Goal: Task Accomplishment & Management: Manage account settings

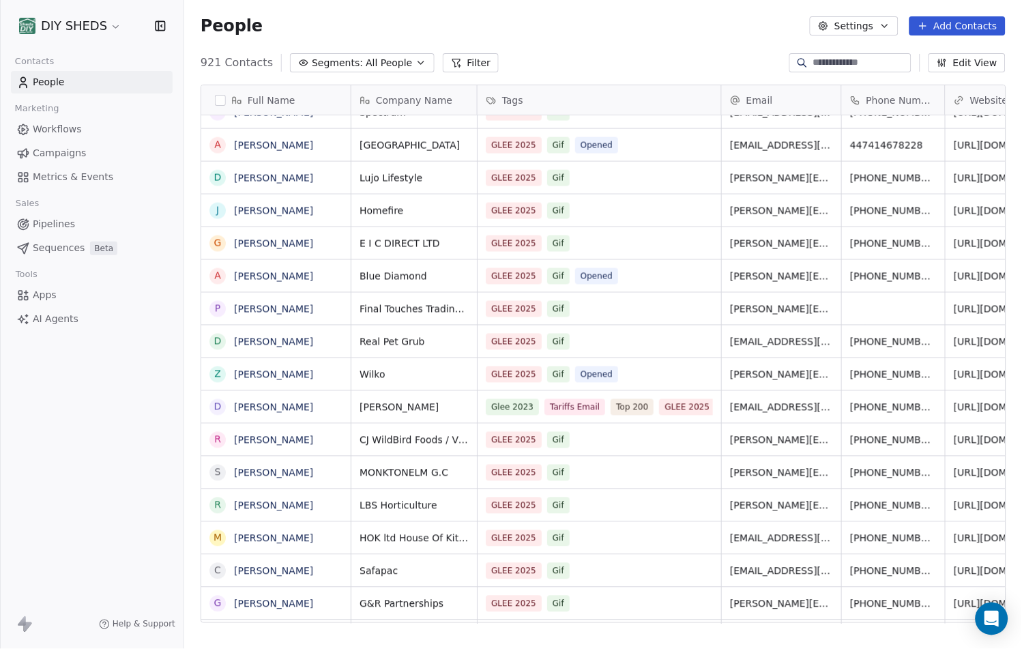
click at [85, 123] on link "Workflows" at bounding box center [92, 129] width 162 height 23
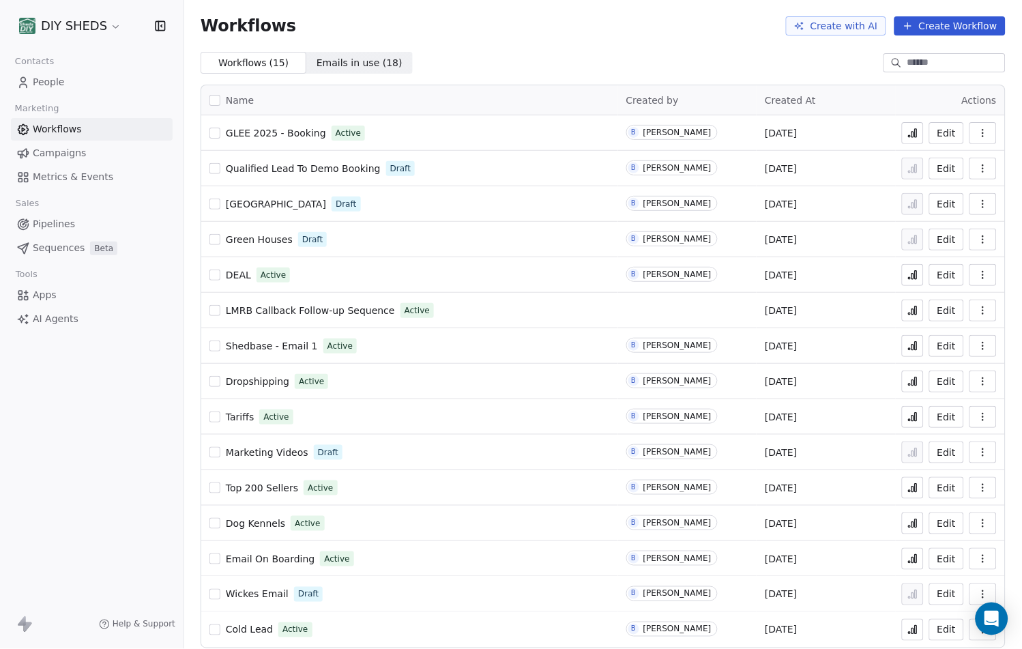
click at [912, 136] on icon at bounding box center [913, 134] width 2 height 5
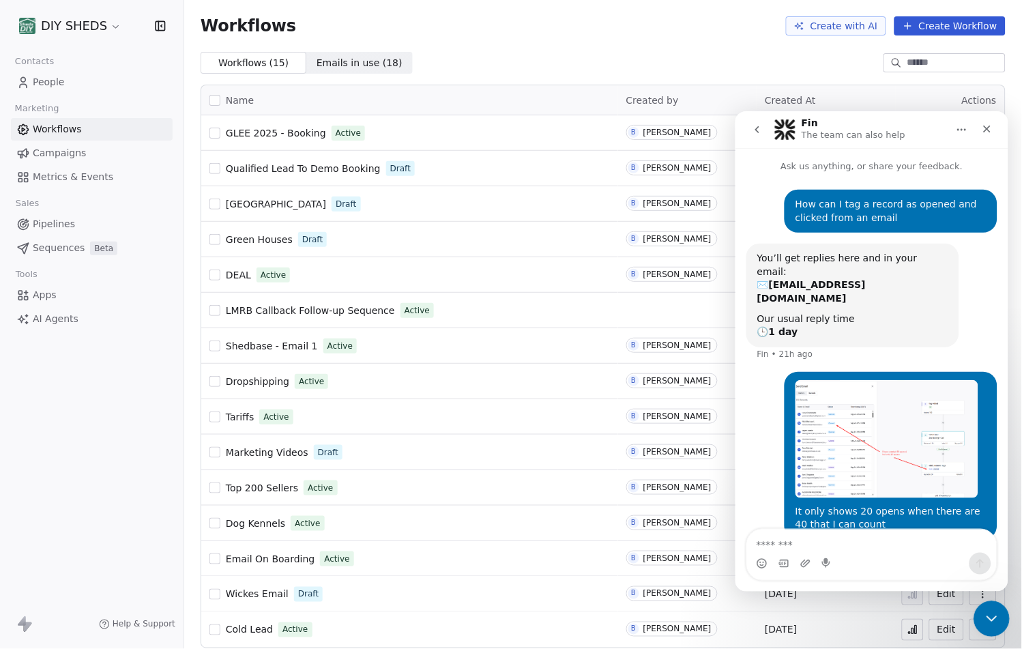
click at [1004, 626] on div "Close Intercom Messenger" at bounding box center [989, 616] width 33 height 33
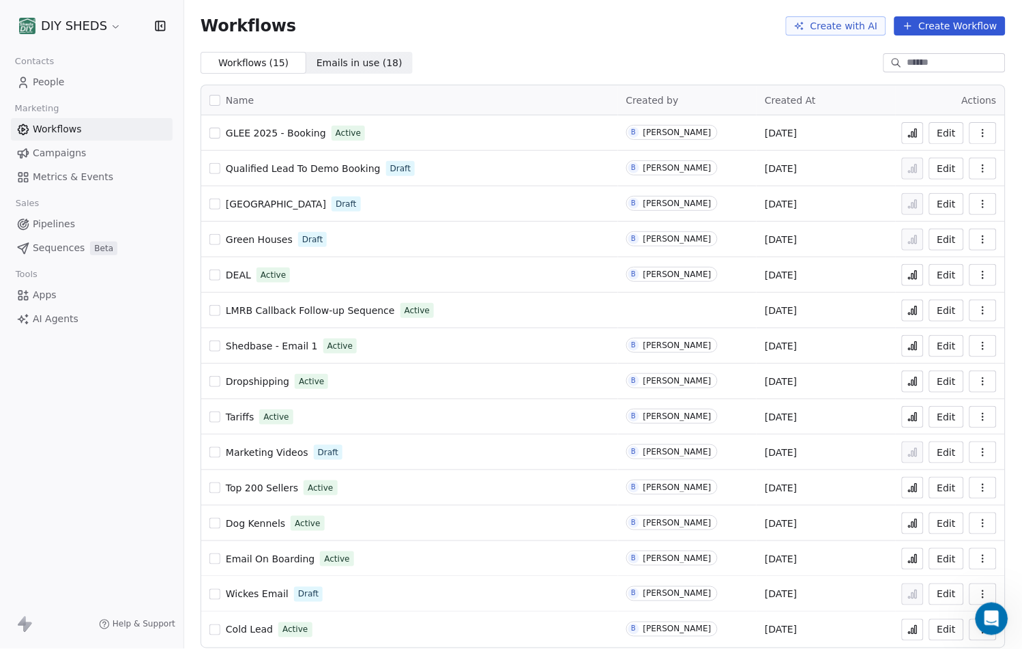
click at [944, 138] on button "Edit" at bounding box center [946, 133] width 35 height 22
click at [921, 31] on button "Create Workflow" at bounding box center [949, 25] width 111 height 19
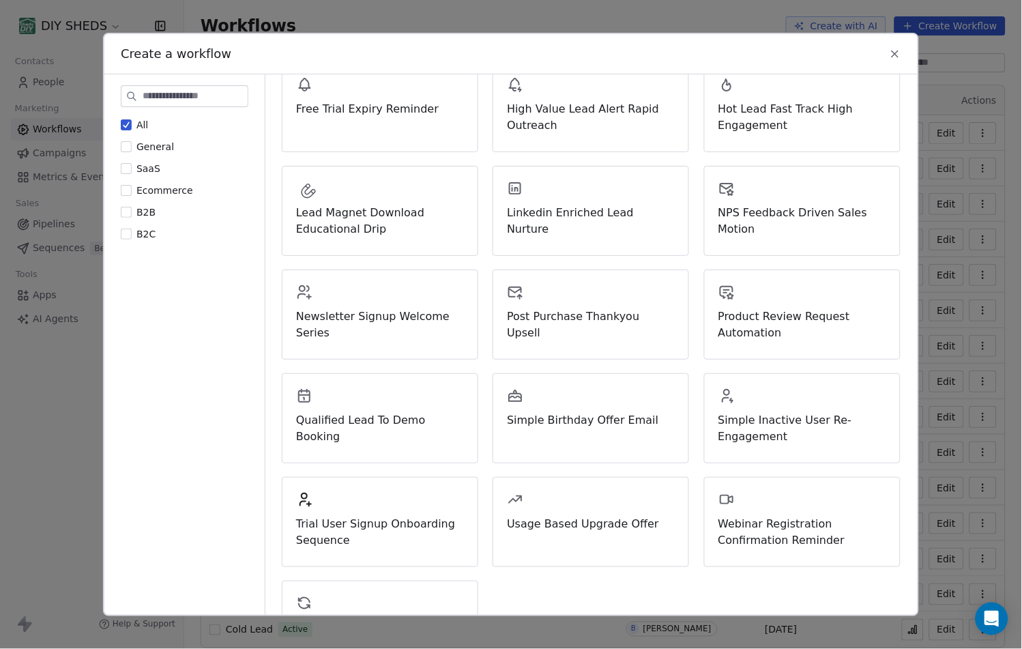
scroll to position [351, 0]
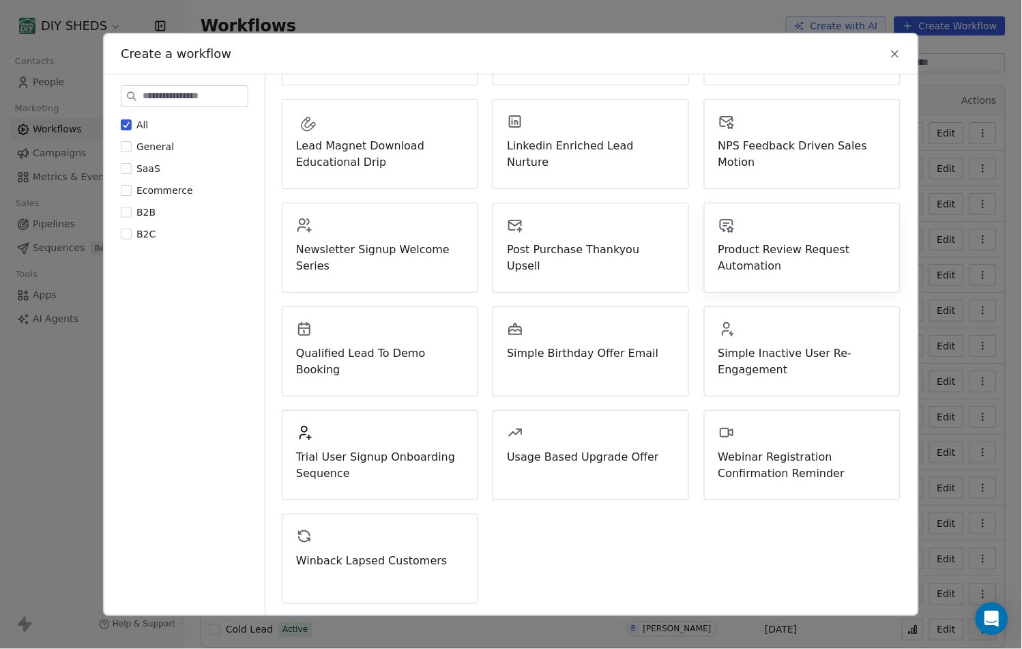
click at [819, 265] on span "Product Review Request Automation" at bounding box center [802, 257] width 168 height 33
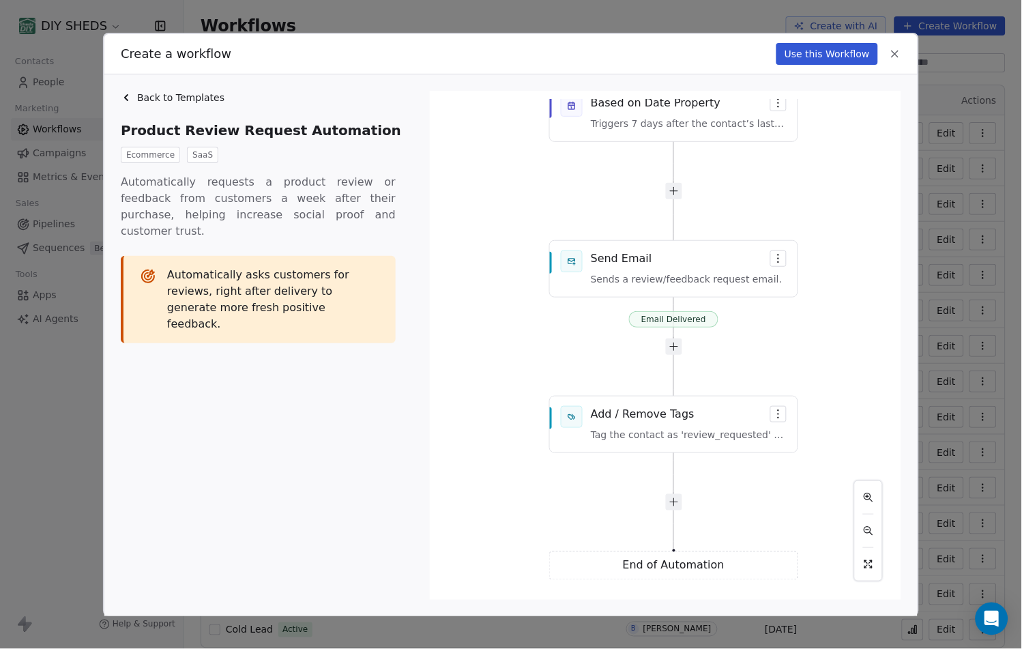
click at [896, 51] on icon at bounding box center [895, 54] width 12 height 12
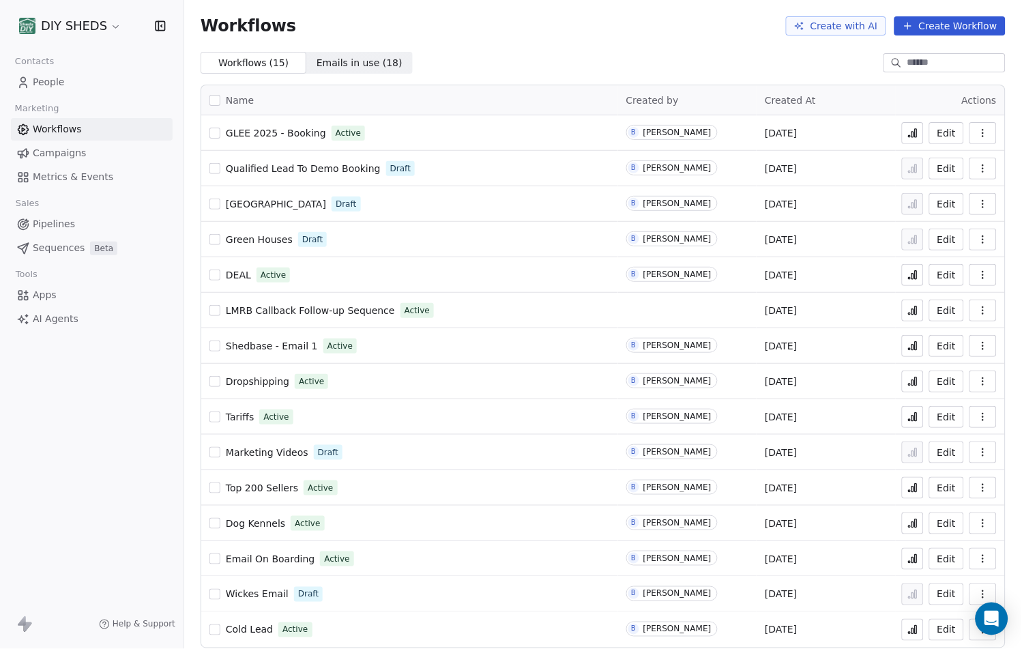
click at [64, 325] on span "AI Agents" at bounding box center [56, 319] width 46 height 14
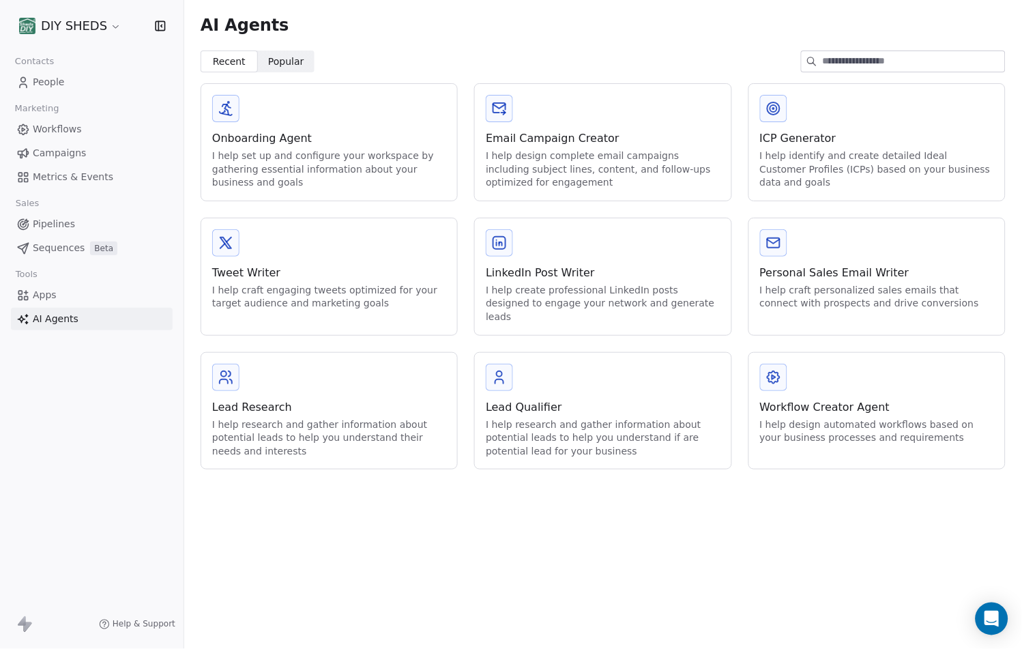
click at [284, 55] on span "Popular" at bounding box center [286, 62] width 36 height 14
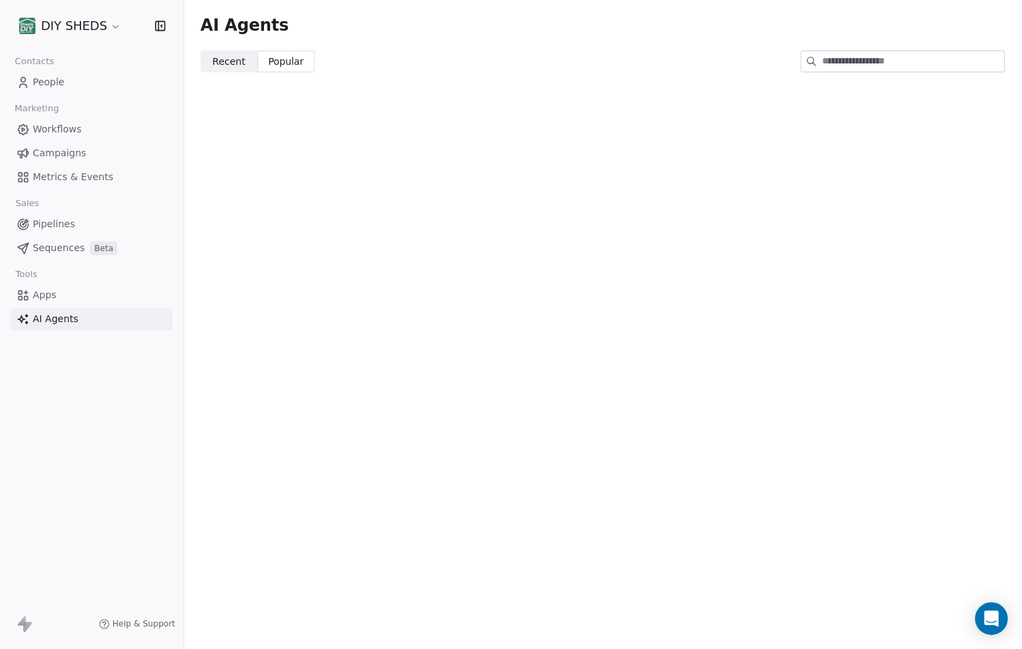
click at [224, 60] on span "Recent" at bounding box center [229, 62] width 33 height 14
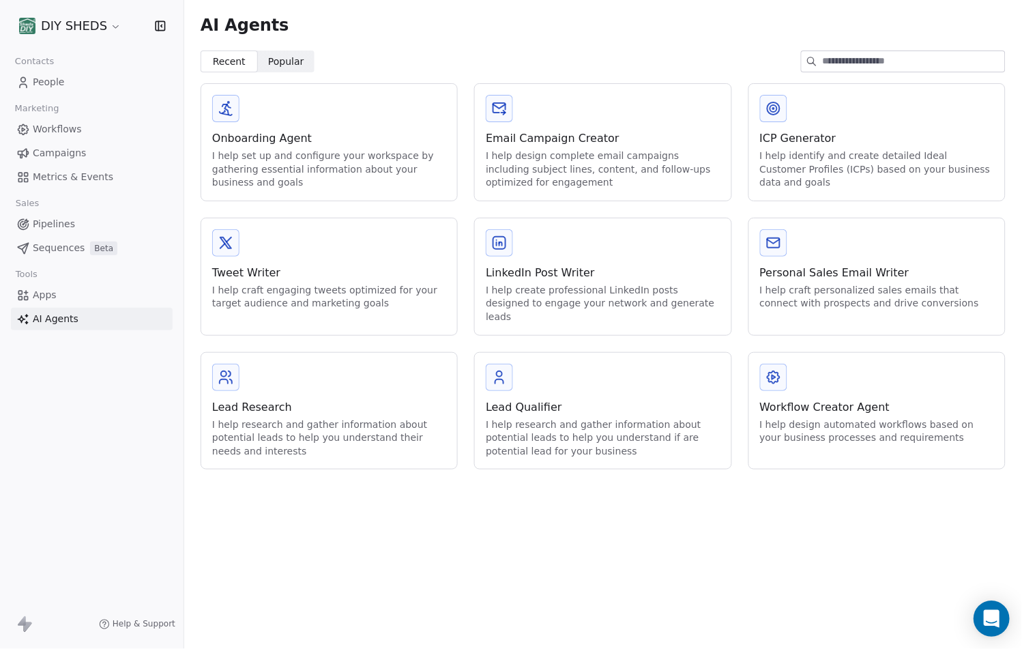
click at [990, 625] on div "Open Intercom Messenger" at bounding box center [992, 619] width 36 height 36
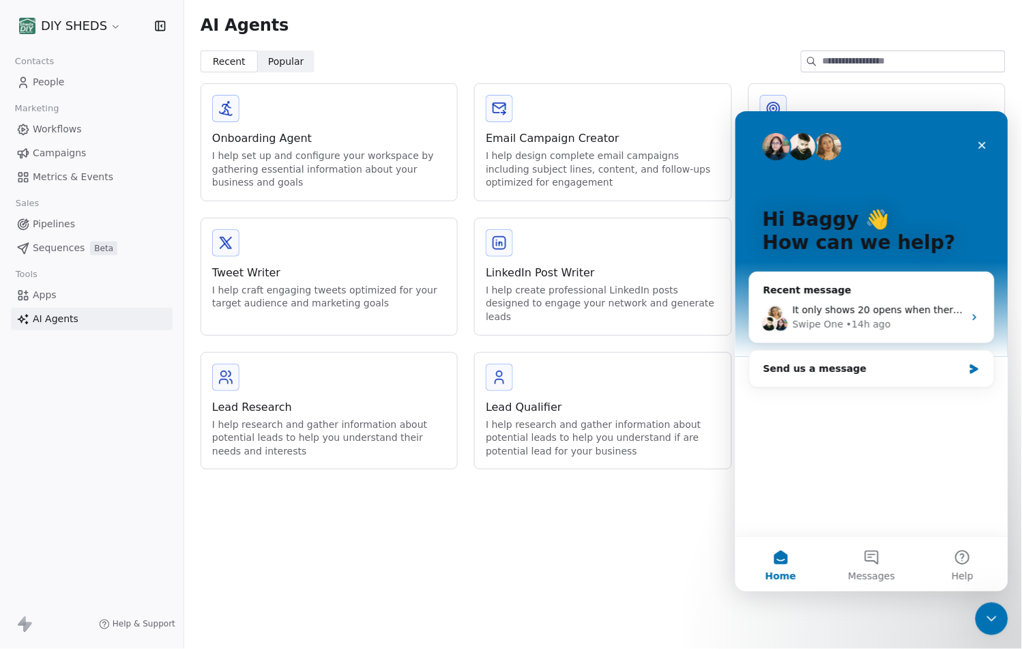
click at [988, 626] on div "Close Intercom Messenger" at bounding box center [991, 618] width 33 height 33
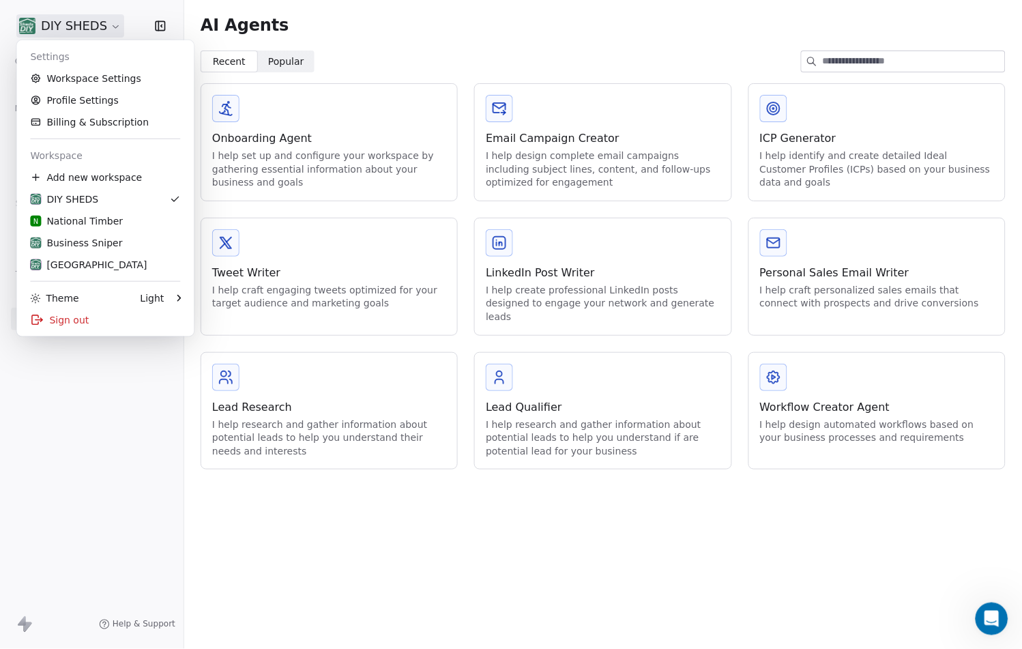
click at [68, 31] on html "DIY SHEDS Contacts People Marketing Workflows Campaigns Metrics & Events Sales …" at bounding box center [511, 324] width 1022 height 649
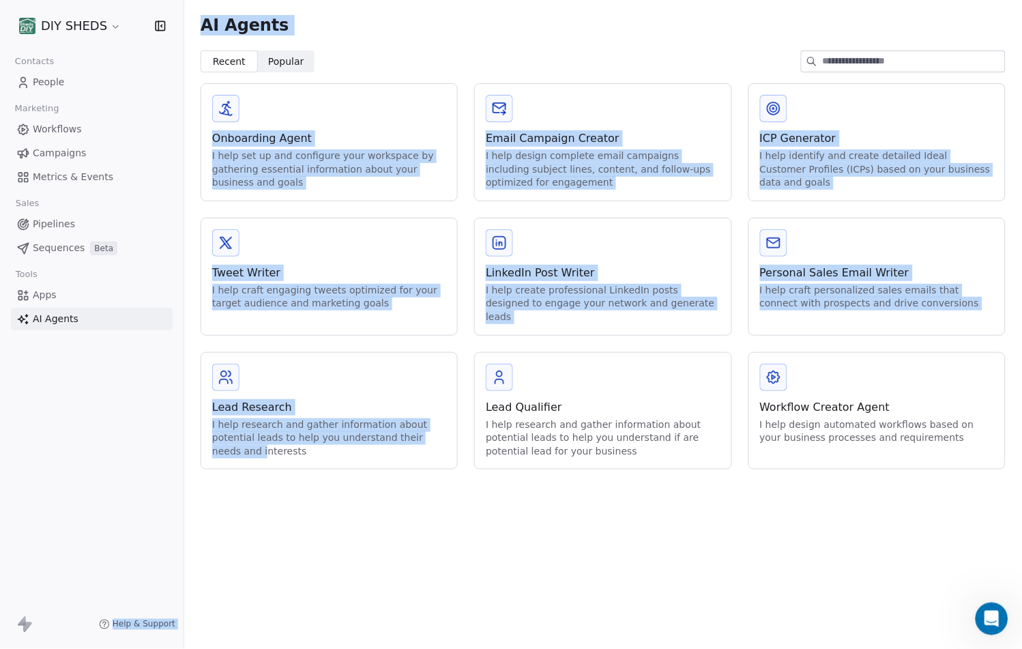
drag, startPoint x: 216, startPoint y: 513, endPoint x: 233, endPoint y: 534, distance: 27.2
click at [233, 534] on html "DIY SHEDS Contacts People Marketing Workflows Campaigns Metrics & Events Sales …" at bounding box center [511, 324] width 1022 height 649
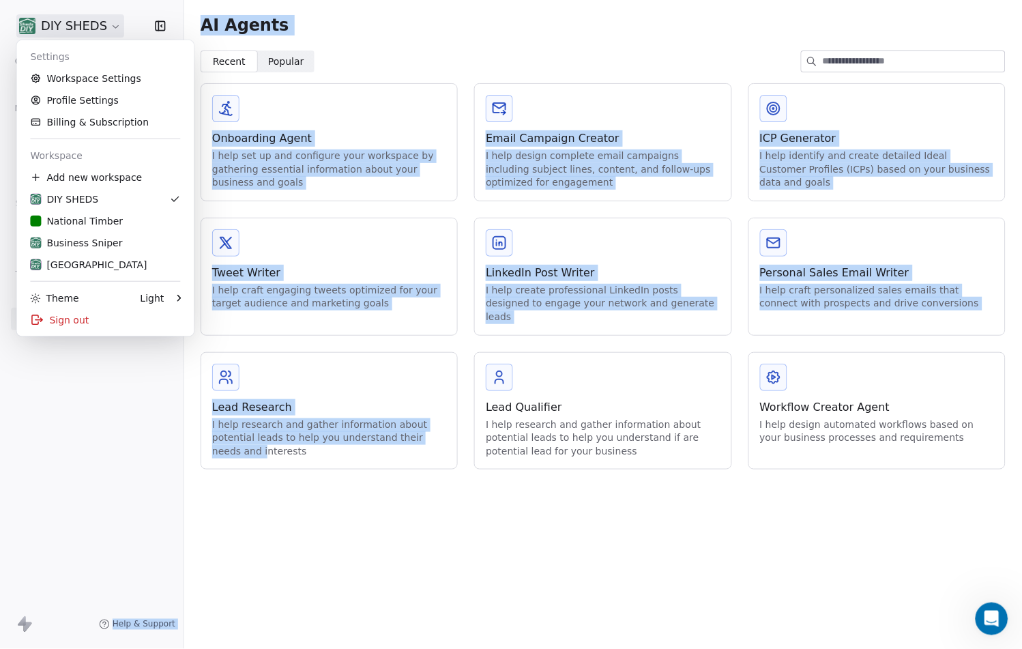
click at [62, 35] on html "DIY SHEDS Contacts People Marketing Workflows Campaigns Metrics & Events Sales …" at bounding box center [511, 324] width 1022 height 649
click at [59, 264] on div "Ireland" at bounding box center [88, 265] width 117 height 14
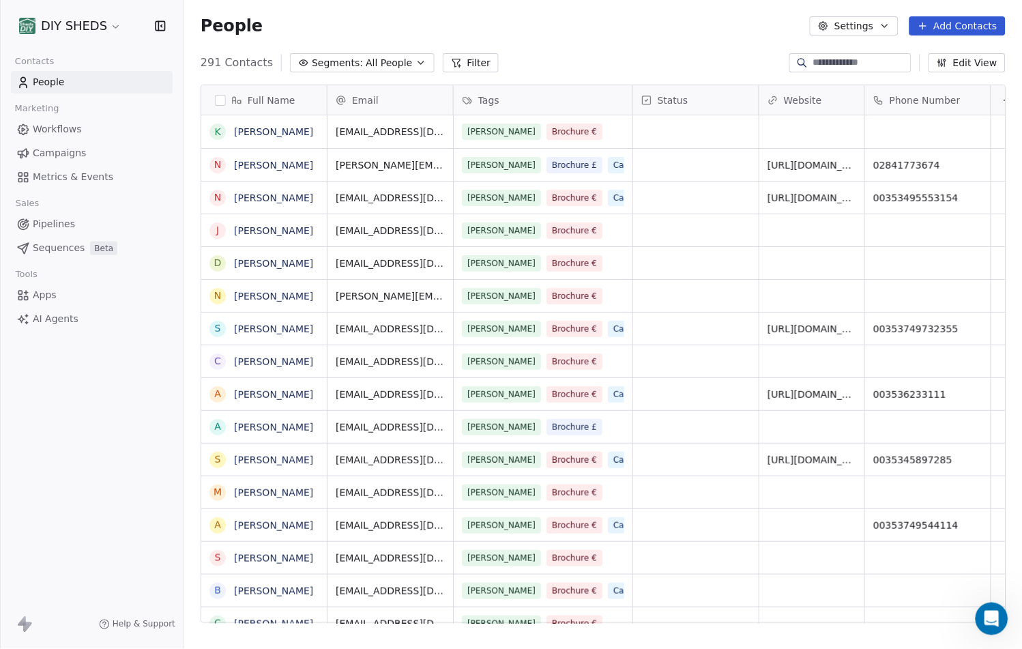
click at [48, 125] on span "Workflows" at bounding box center [57, 129] width 49 height 14
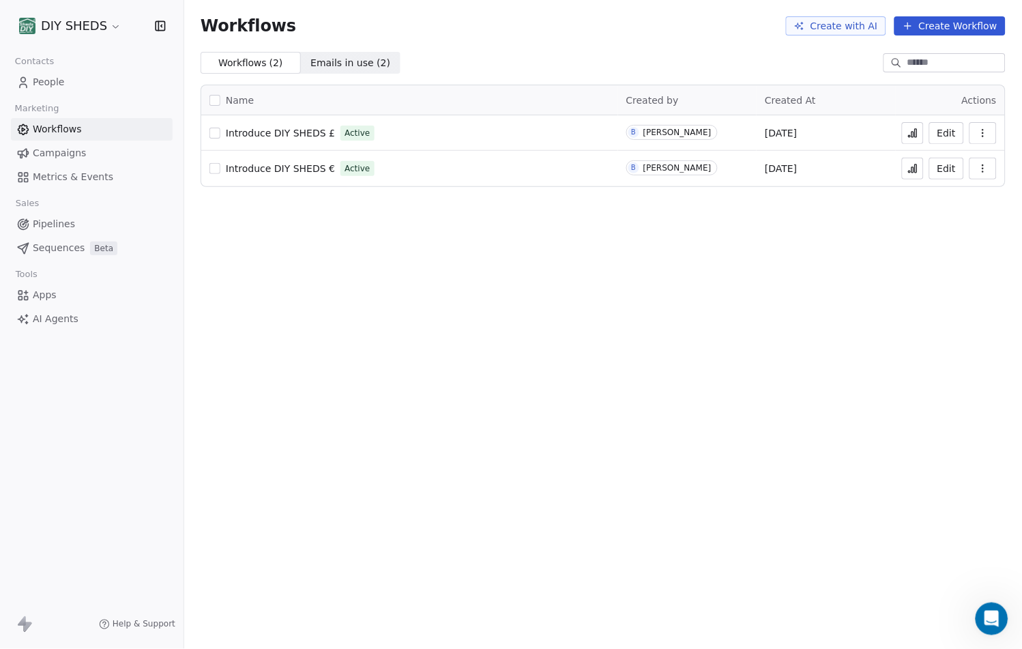
click at [45, 77] on span "People" at bounding box center [49, 82] width 32 height 14
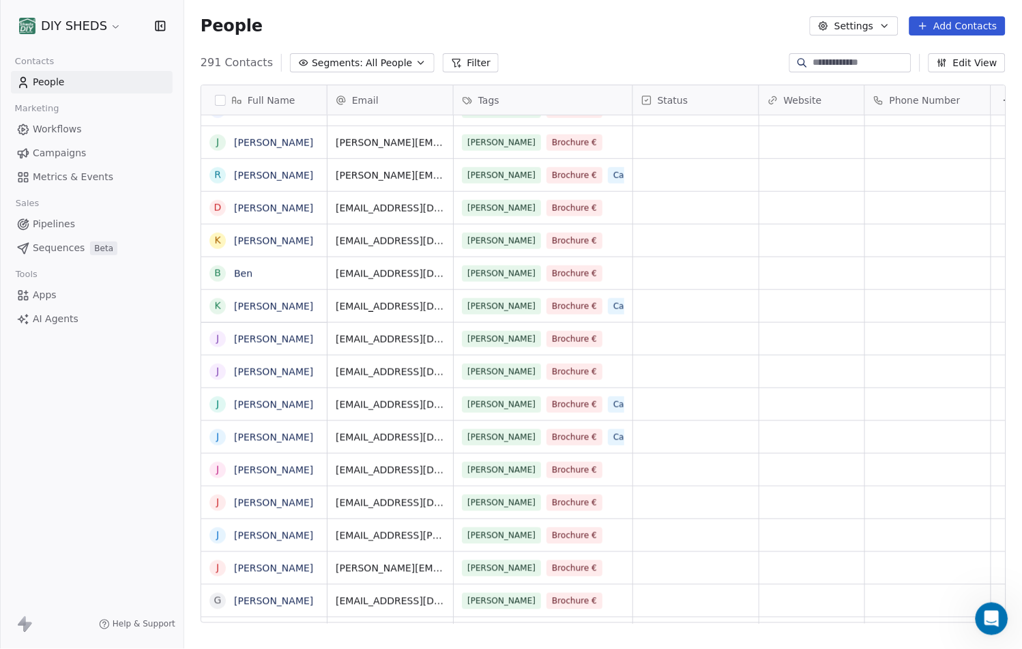
click at [889, 23] on icon "button" at bounding box center [884, 25] width 11 height 11
click at [871, 127] on span "Export" at bounding box center [863, 120] width 31 height 14
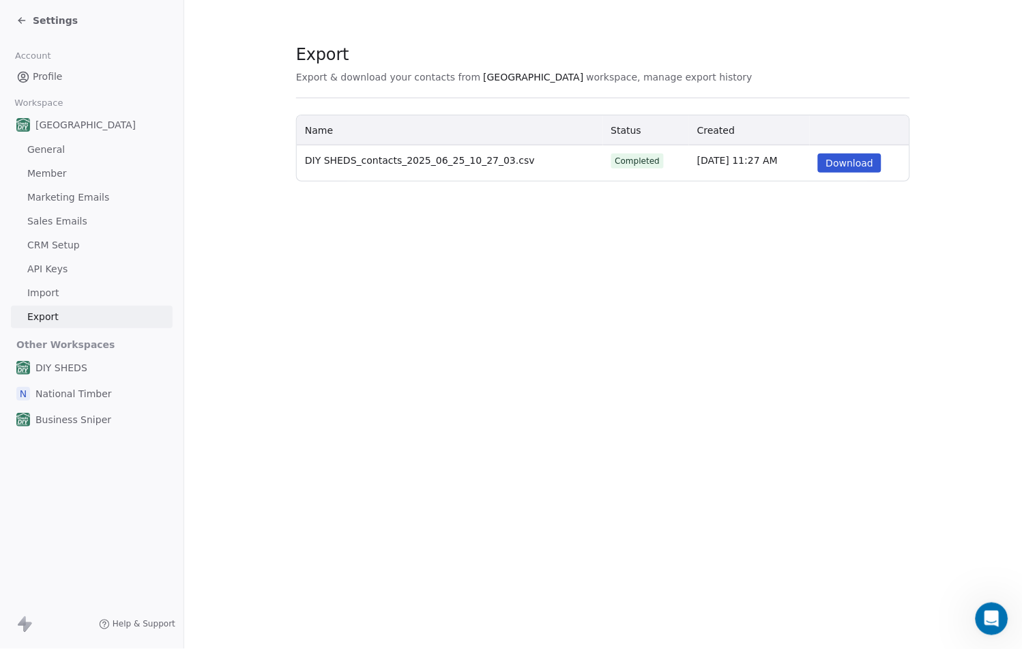
click at [836, 168] on button "Download" at bounding box center [850, 162] width 64 height 19
click at [46, 132] on div "Ireland" at bounding box center [92, 125] width 162 height 25
click at [46, 125] on span "Ireland" at bounding box center [85, 125] width 100 height 14
click at [80, 424] on span "Business Sniper" at bounding box center [73, 420] width 76 height 14
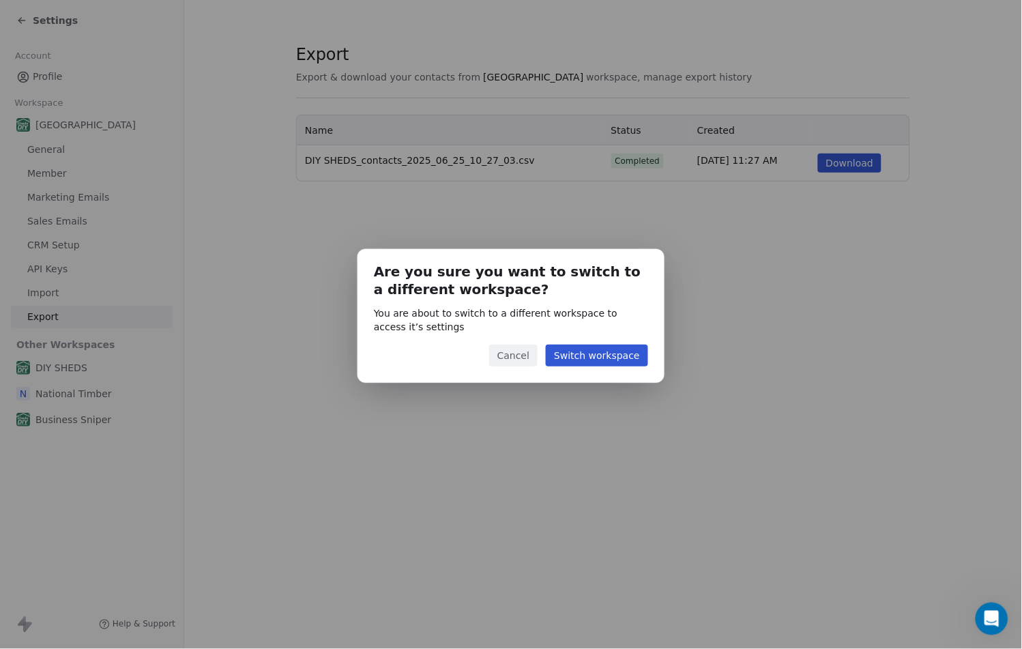
click at [531, 357] on button "Cancel" at bounding box center [513, 355] width 48 height 22
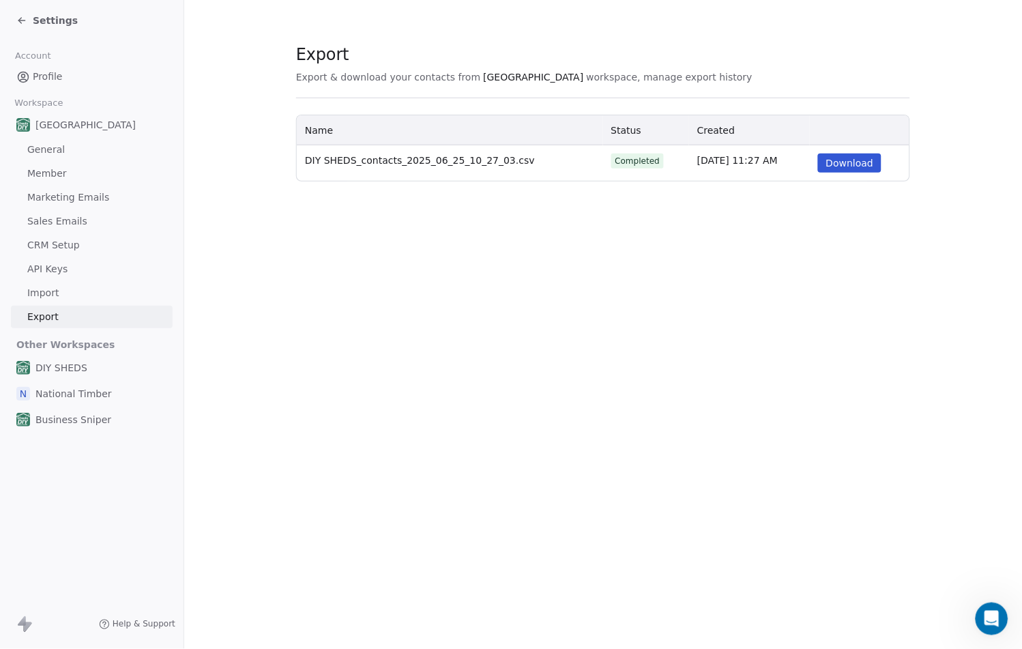
click at [24, 22] on icon at bounding box center [21, 20] width 11 height 11
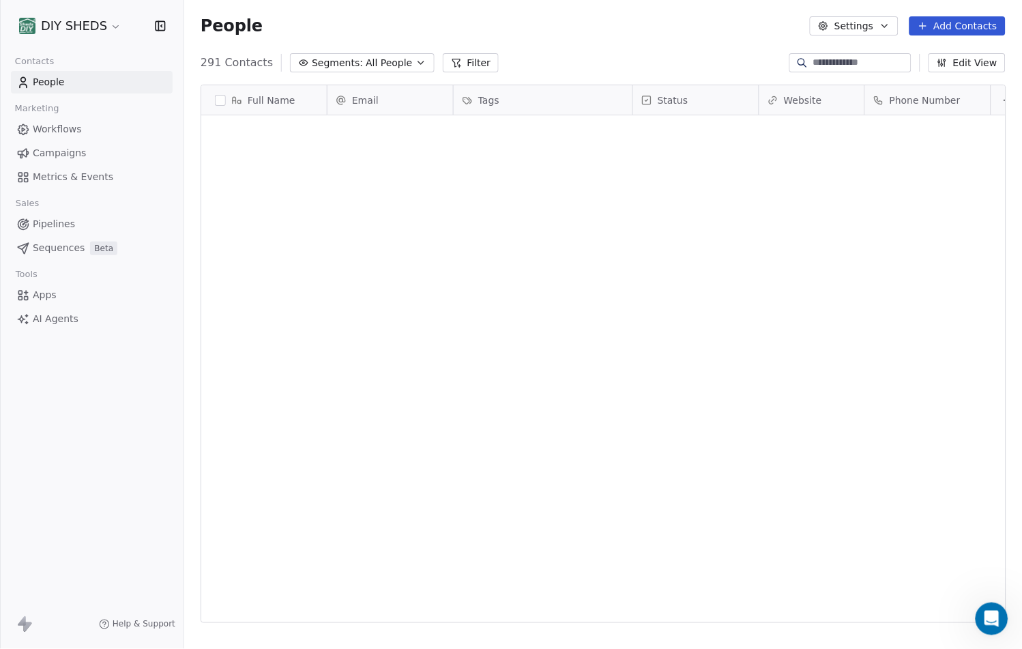
scroll to position [560, 827]
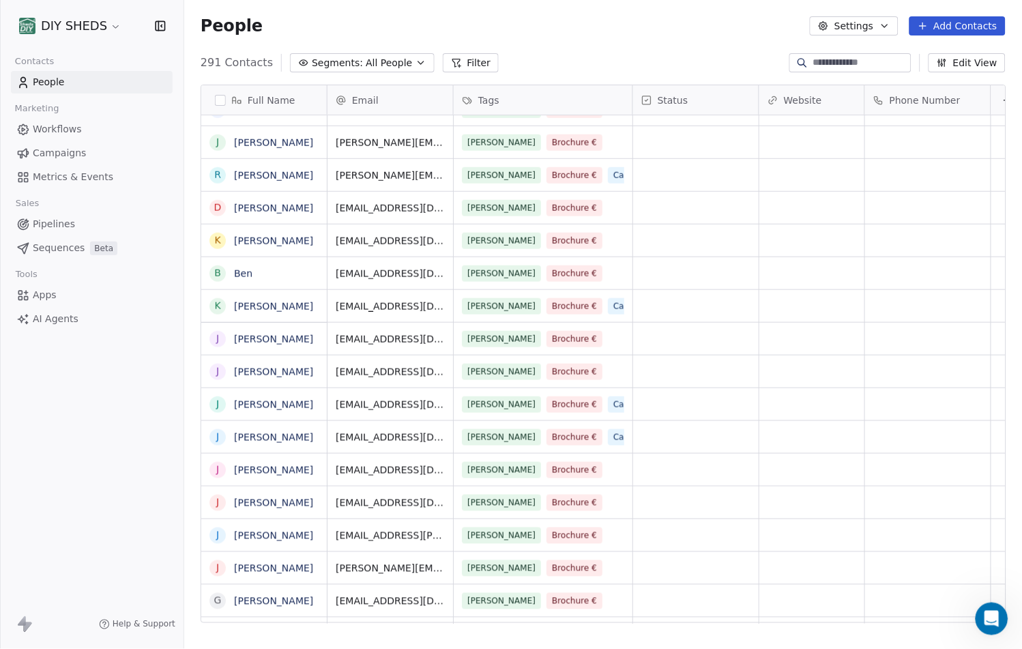
click at [70, 132] on span "Workflows" at bounding box center [57, 129] width 49 height 14
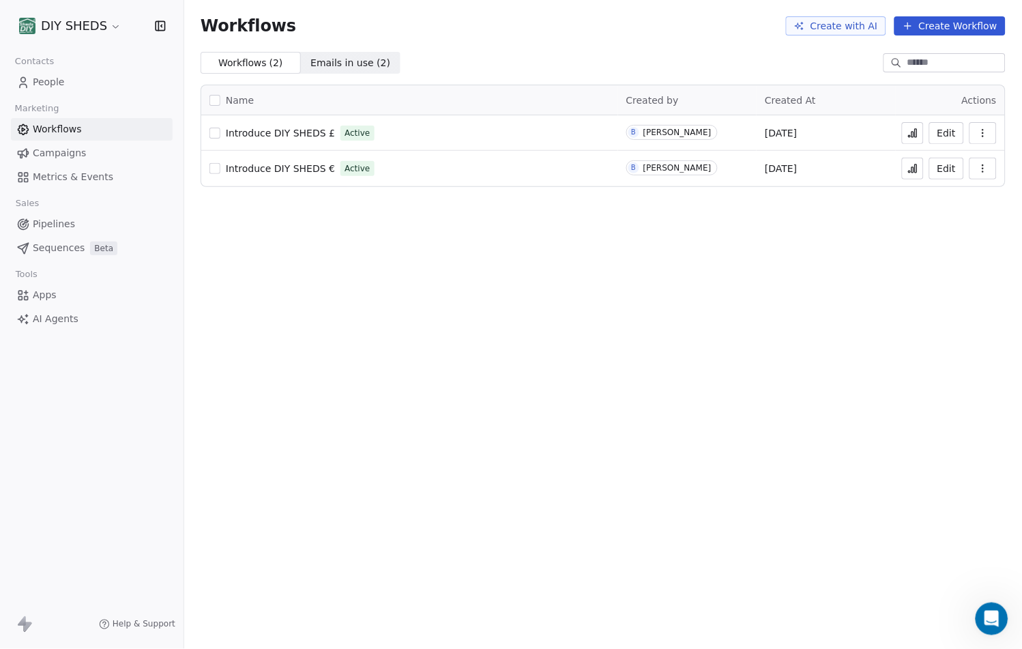
click at [44, 87] on span "People" at bounding box center [49, 82] width 32 height 14
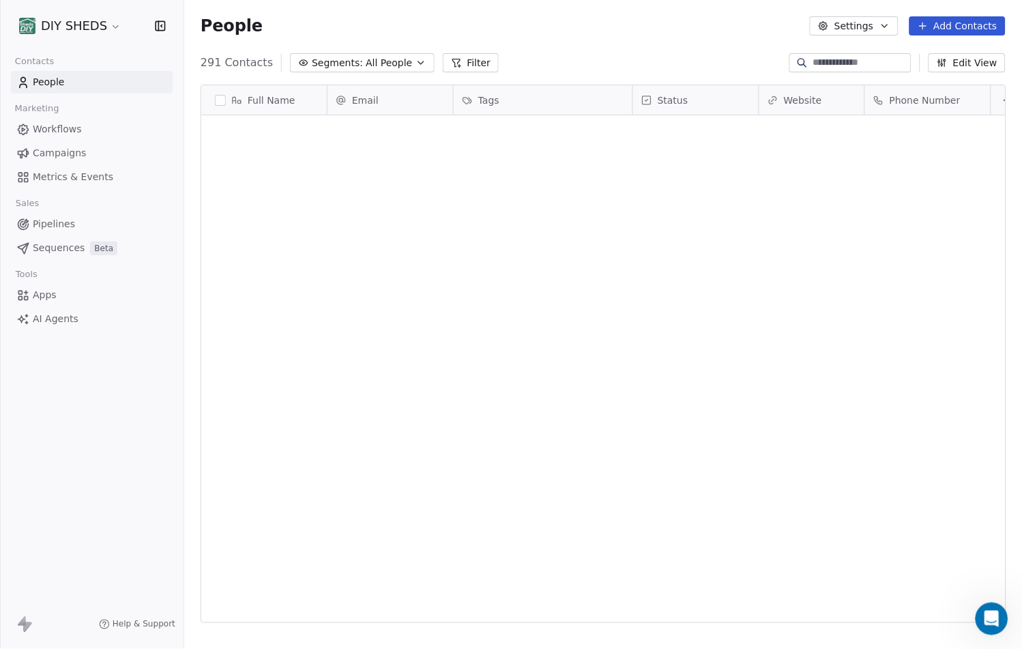
scroll to position [560, 827]
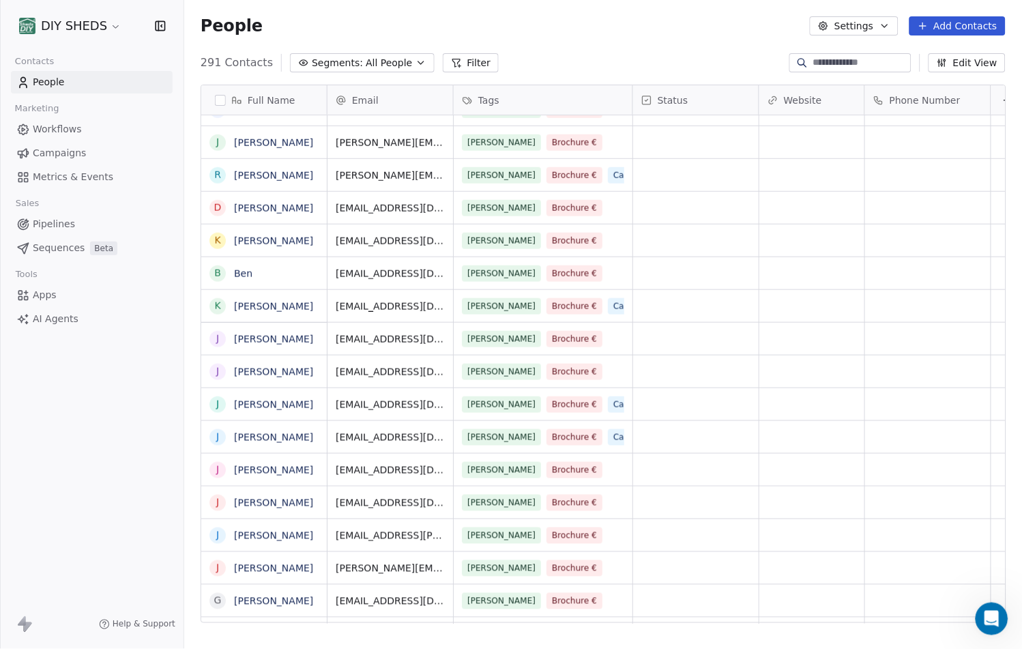
click at [106, 22] on html "DIY SHEDS Contacts People Marketing Workflows Campaigns Metrics & Events Sales …" at bounding box center [511, 324] width 1022 height 649
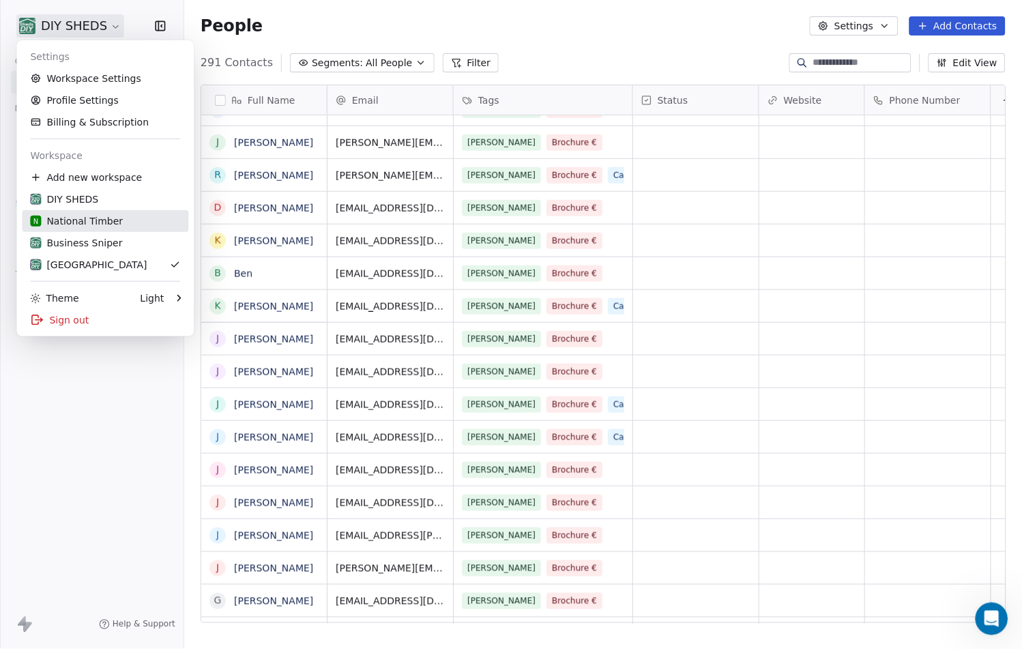
click at [86, 223] on div "N National Timber" at bounding box center [76, 221] width 93 height 14
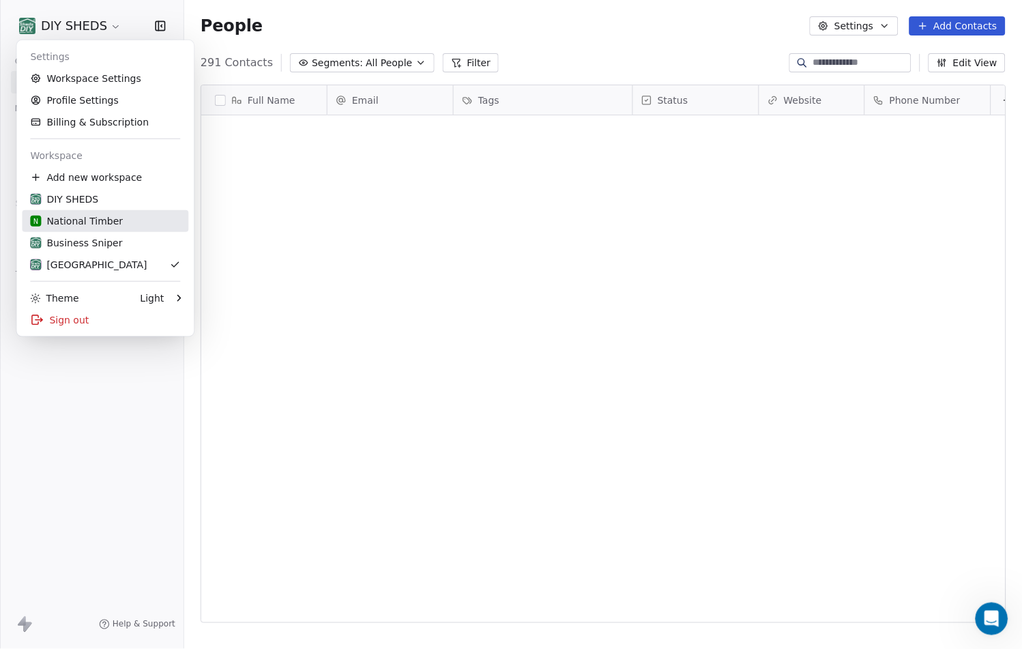
scroll to position [0, 0]
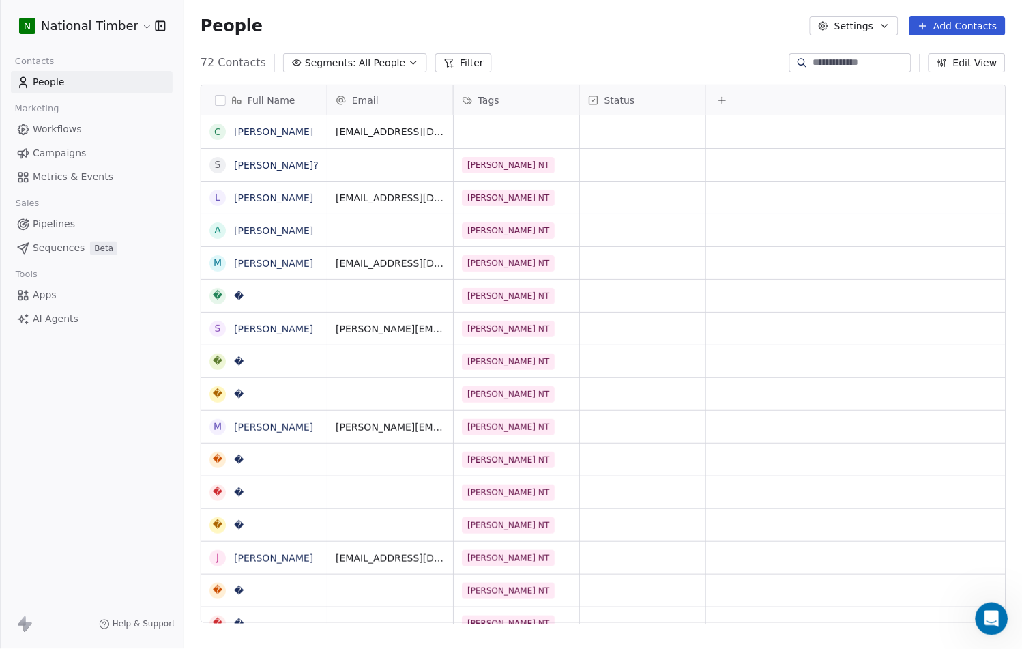
scroll to position [560, 827]
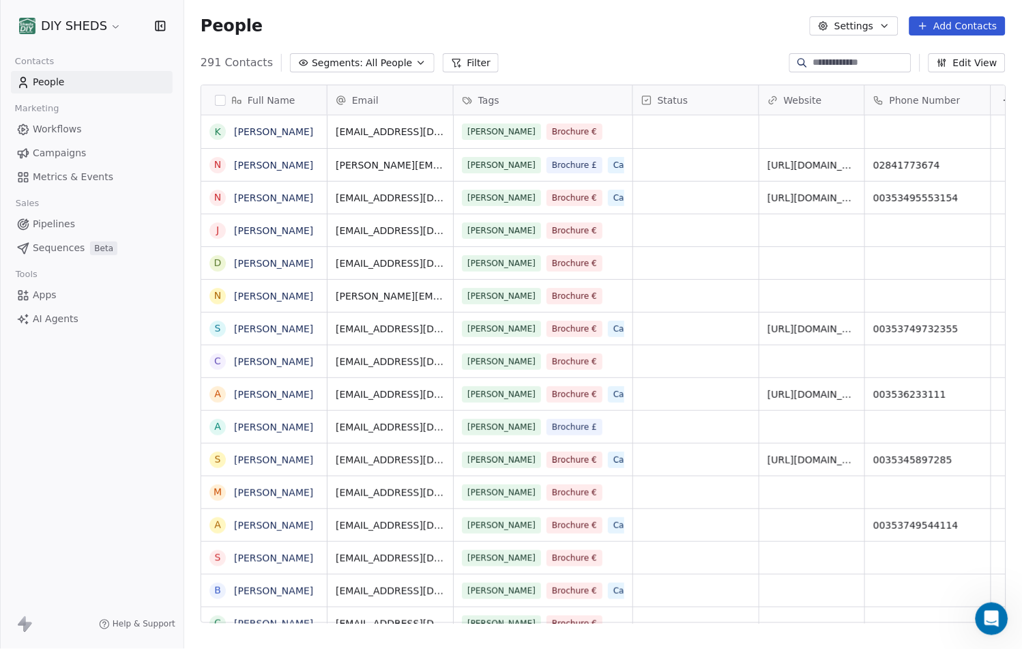
scroll to position [560, 827]
click at [98, 35] on html "DIY SHEDS Contacts People Marketing Workflows Campaigns Metrics & Events Sales …" at bounding box center [511, 324] width 1022 height 649
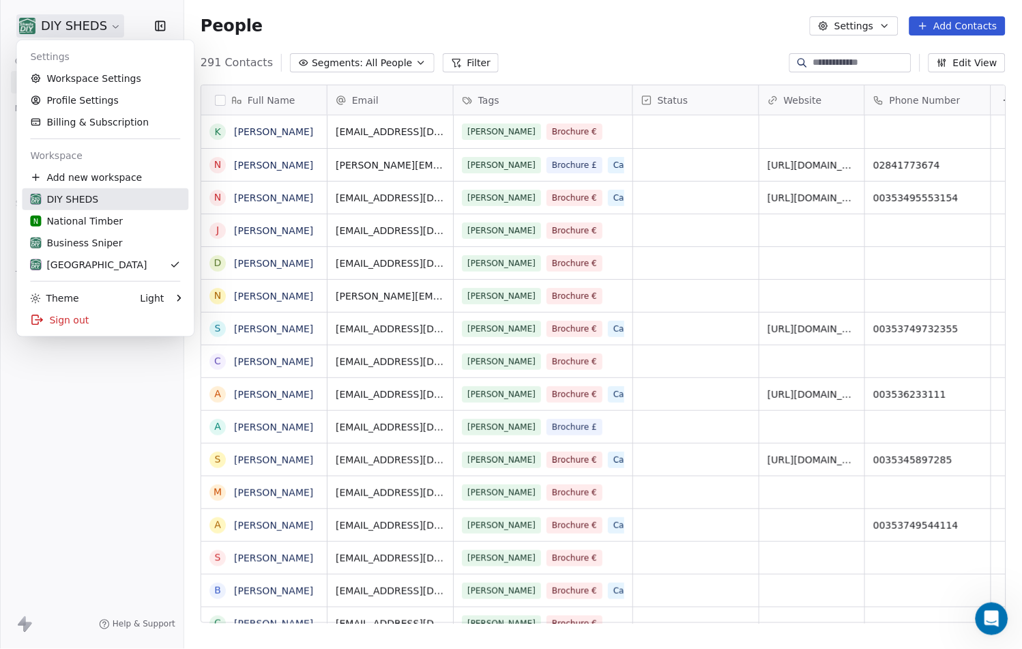
click at [78, 206] on link "DIY SHEDS" at bounding box center [105, 199] width 166 height 22
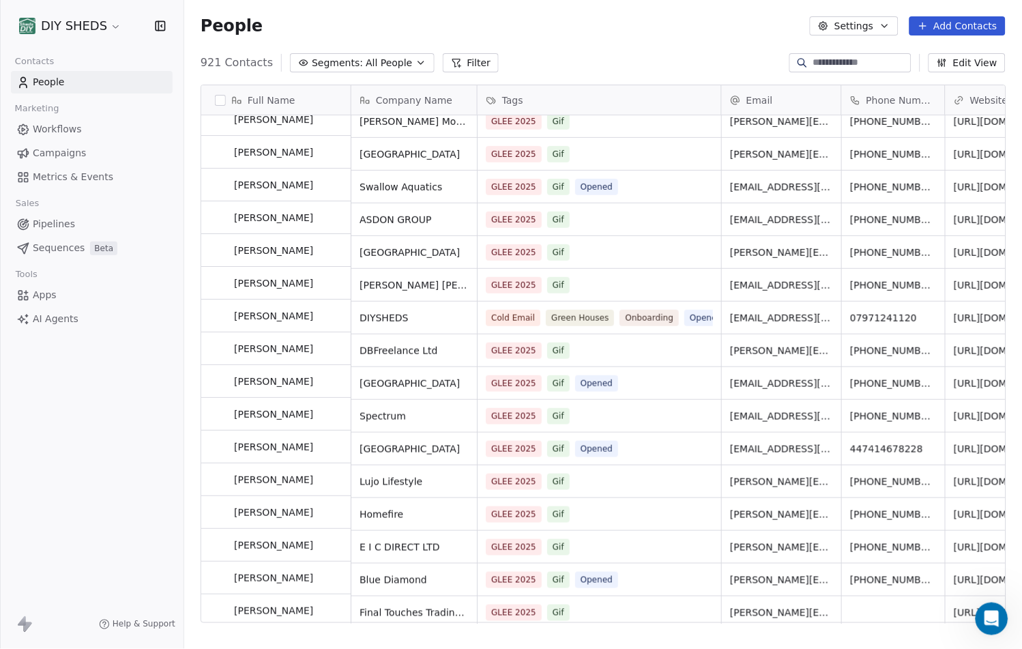
scroll to position [1288, 0]
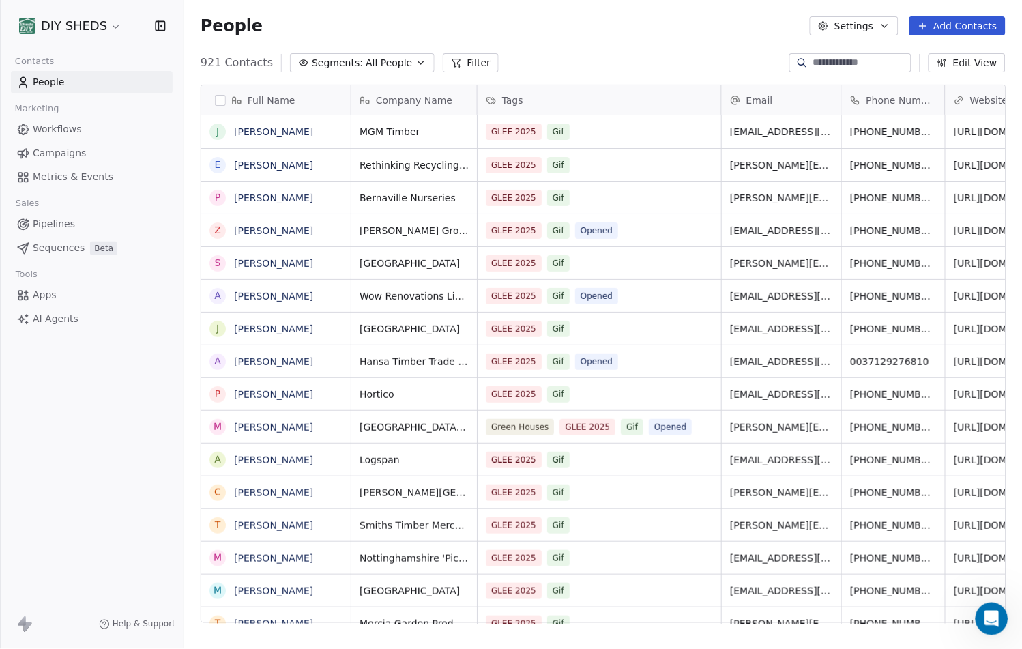
click at [887, 31] on icon "button" at bounding box center [884, 25] width 11 height 11
click at [863, 76] on span "Tags" at bounding box center [858, 77] width 21 height 14
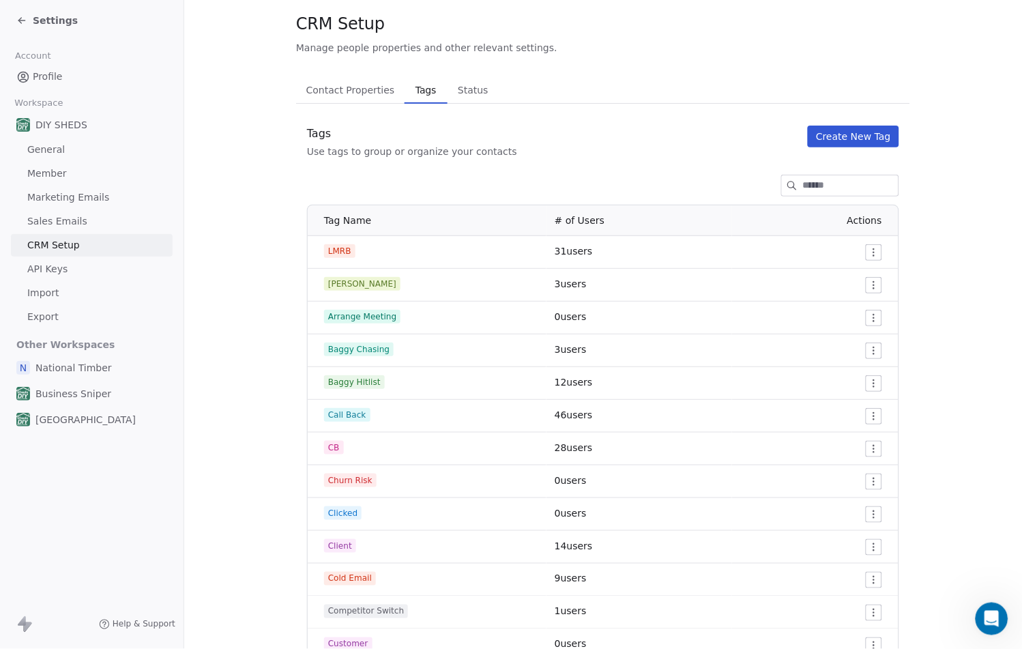
click at [858, 128] on button "Create New Tag" at bounding box center [853, 136] width 91 height 22
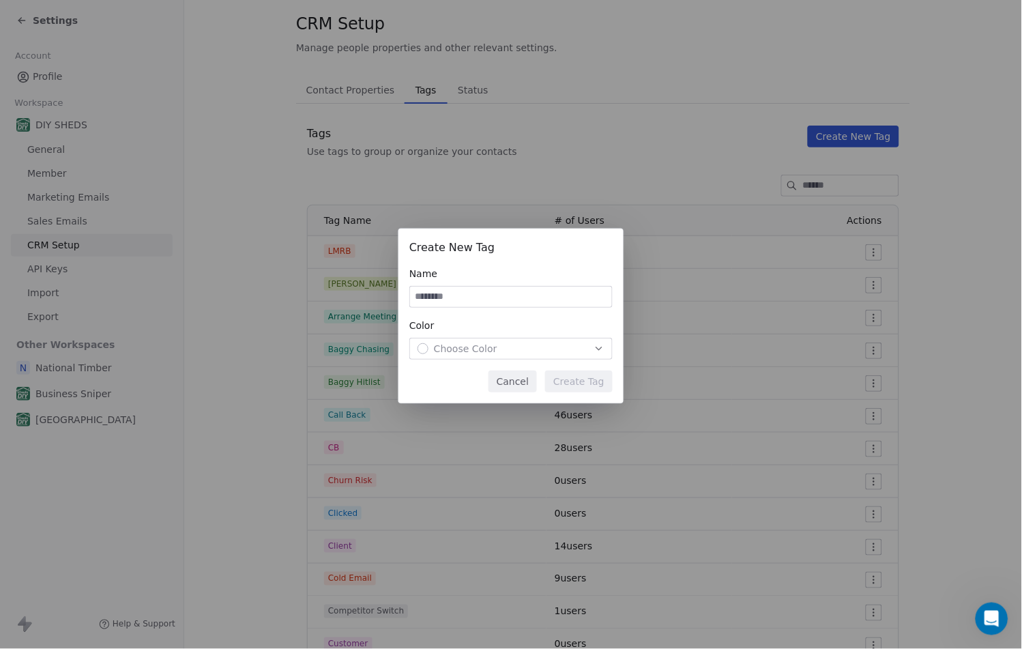
click at [520, 291] on input at bounding box center [511, 296] width 202 height 20
type input "*******"
click at [524, 349] on div "Choose Color" at bounding box center [510, 349] width 187 height 14
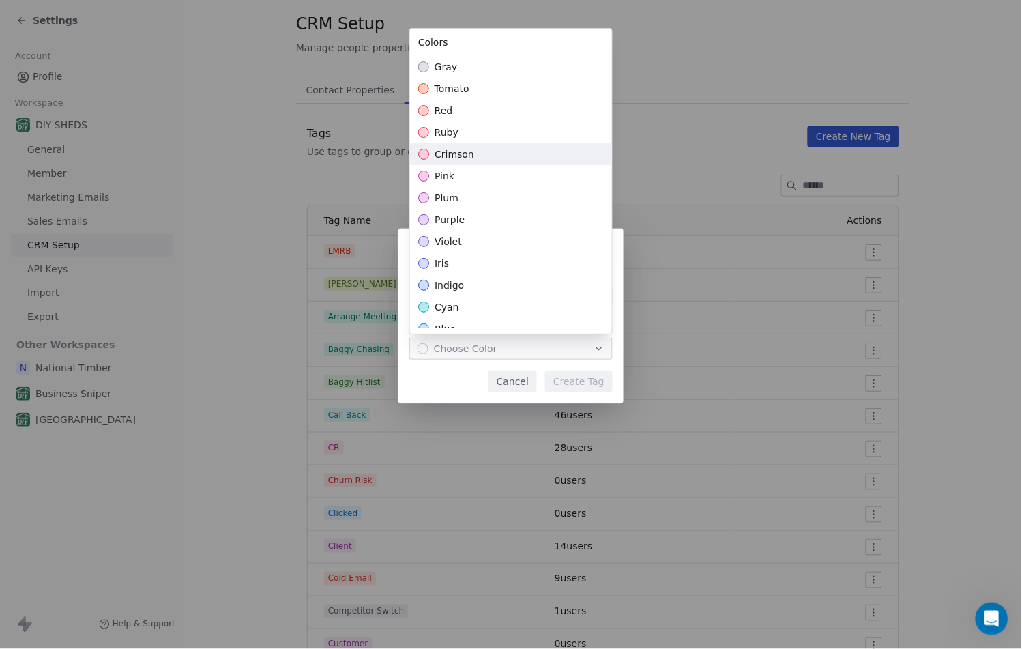
click at [467, 154] on span "crimson" at bounding box center [454, 154] width 40 height 14
click at [587, 386] on div "Create New Tag Name ******* Color crimson Cancel Create Tag" at bounding box center [511, 324] width 1022 height 235
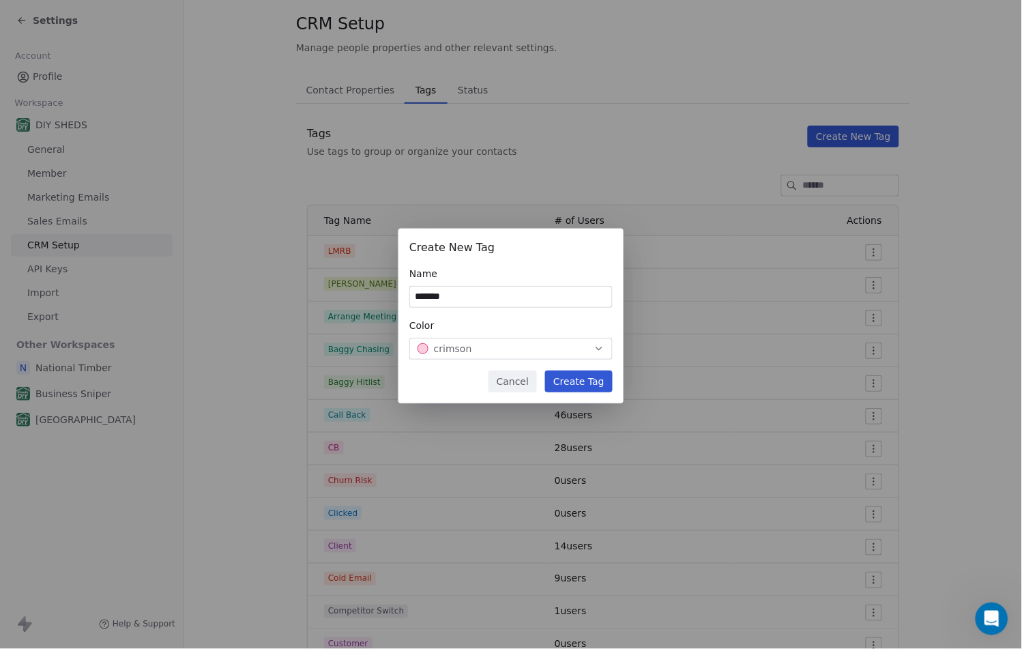
click at [578, 376] on button "Create Tag" at bounding box center [579, 381] width 68 height 22
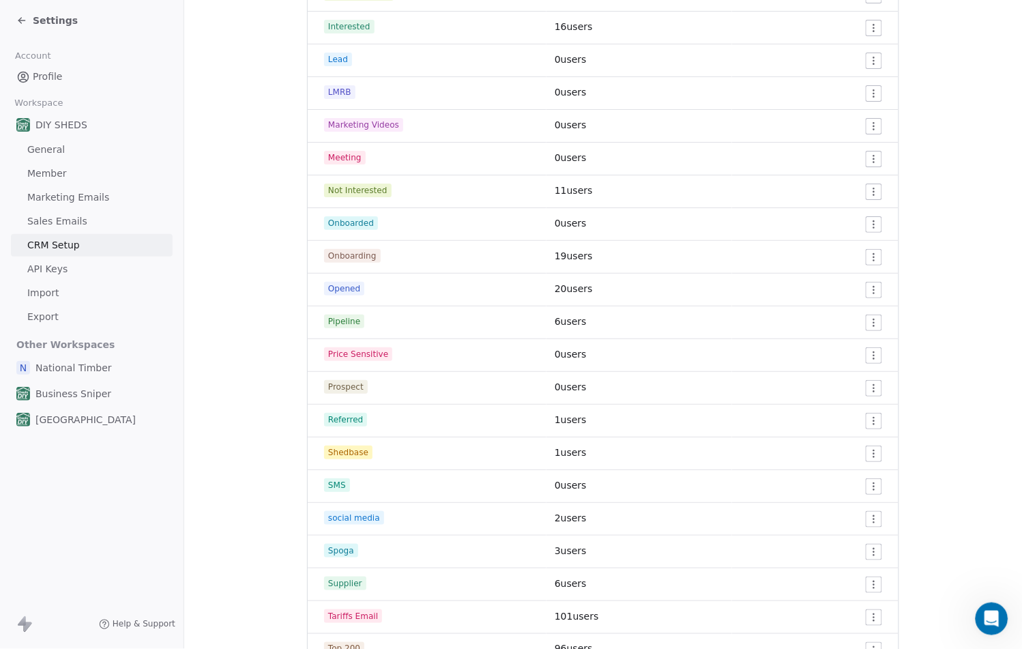
scroll to position [1168, 0]
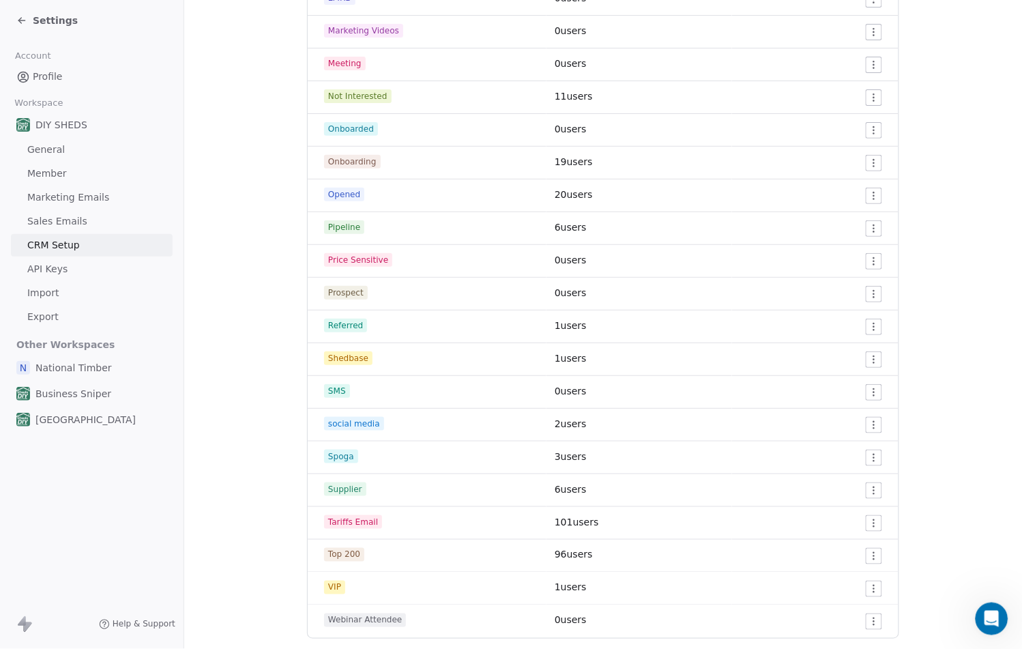
click at [873, 192] on html "Settings Account Profile Workspace DIY SHEDS General Member Marketing Emails Sa…" at bounding box center [511, 324] width 1022 height 649
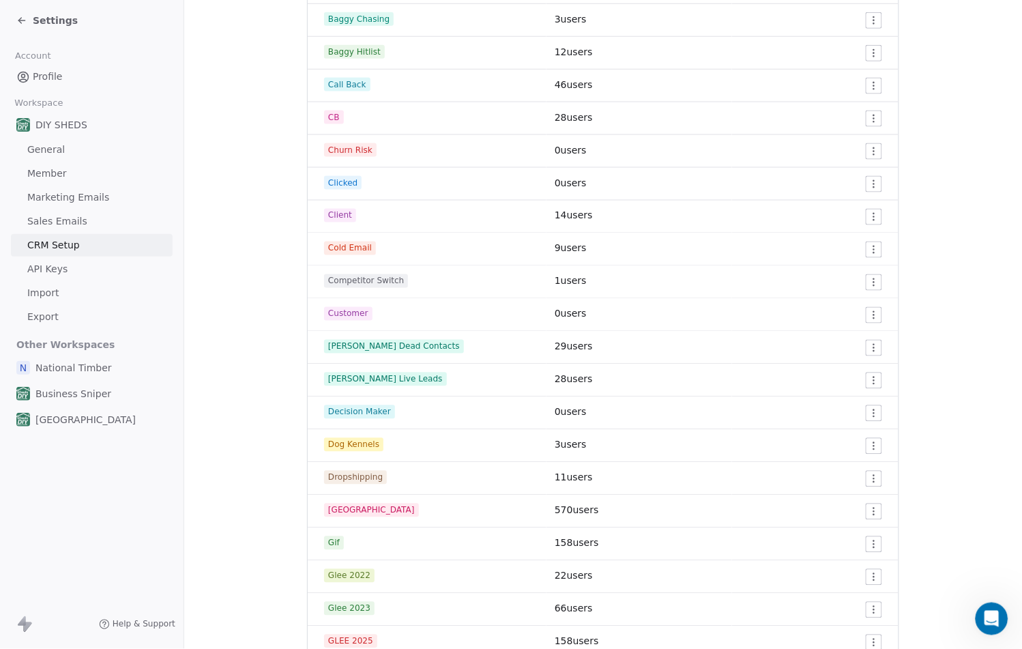
scroll to position [335, 0]
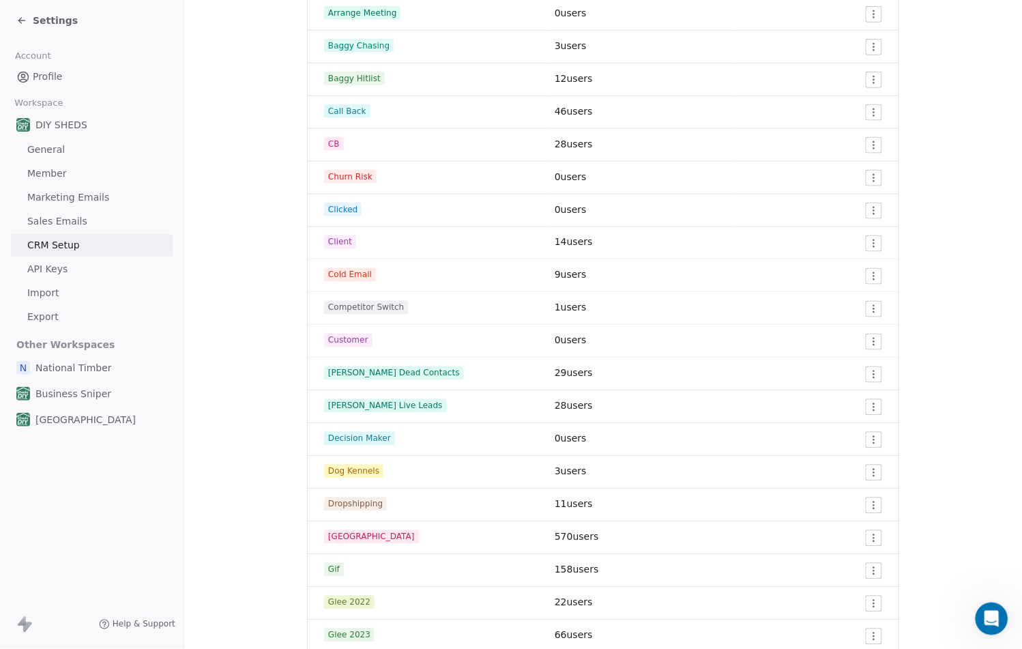
click at [23, 22] on icon at bounding box center [21, 20] width 11 height 11
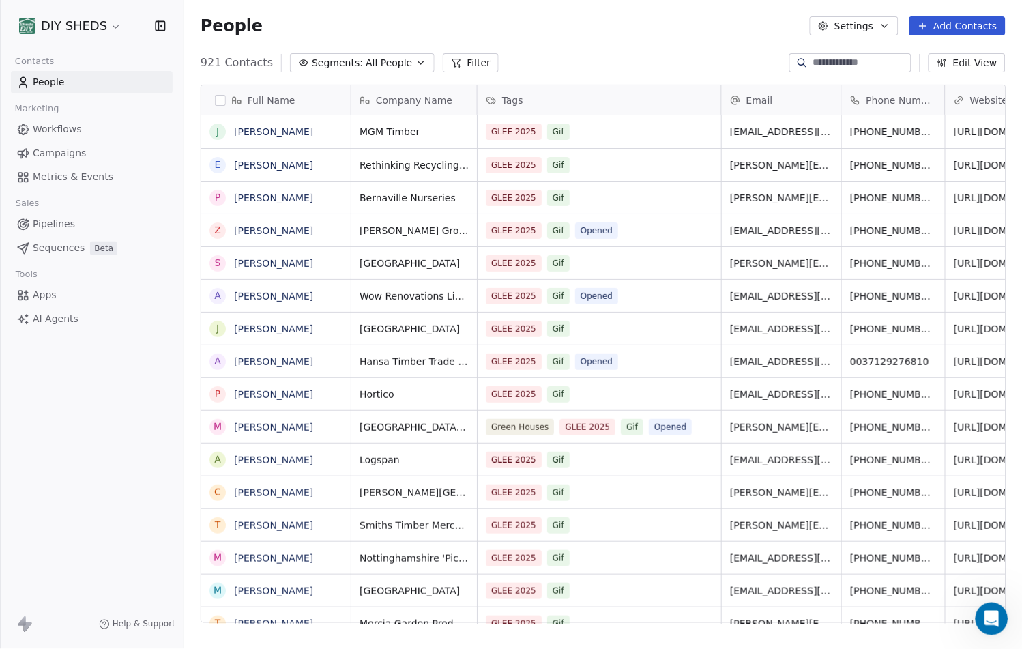
scroll to position [560, 827]
click at [60, 132] on span "Workflows" at bounding box center [57, 129] width 49 height 14
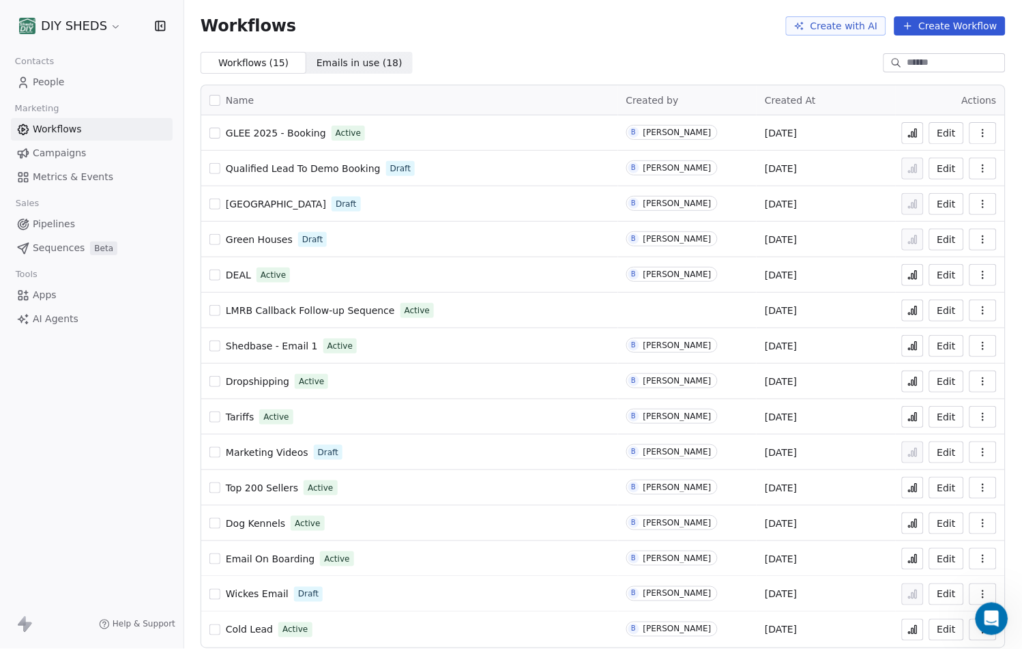
click at [936, 143] on button "Edit" at bounding box center [946, 133] width 35 height 22
click at [913, 126] on button at bounding box center [913, 133] width 22 height 22
